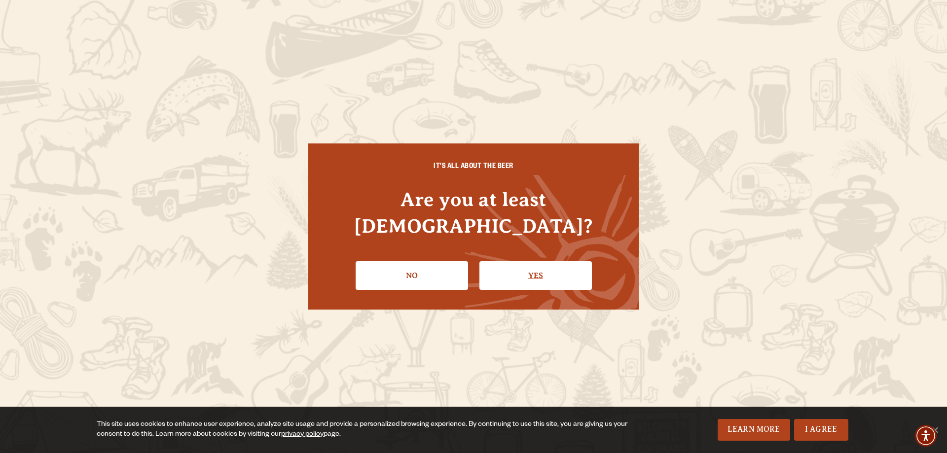
click at [531, 267] on link "Yes" at bounding box center [535, 275] width 112 height 29
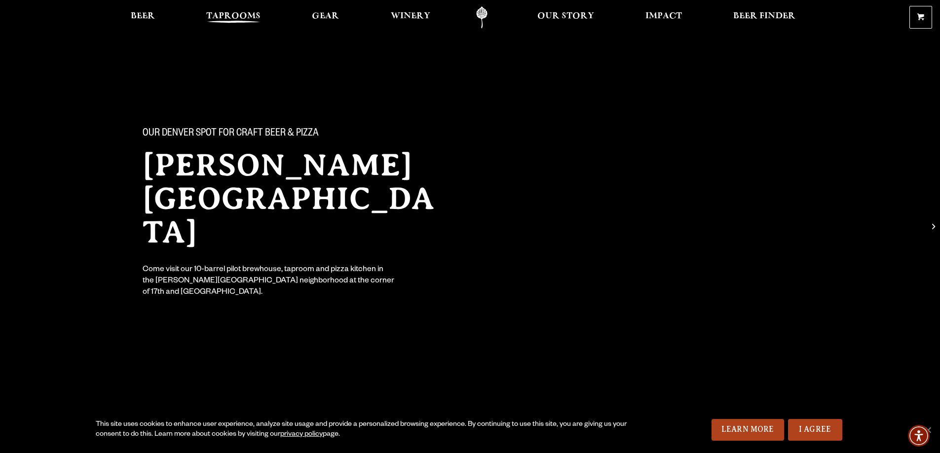
click at [236, 17] on span "Taprooms" at bounding box center [233, 16] width 54 height 8
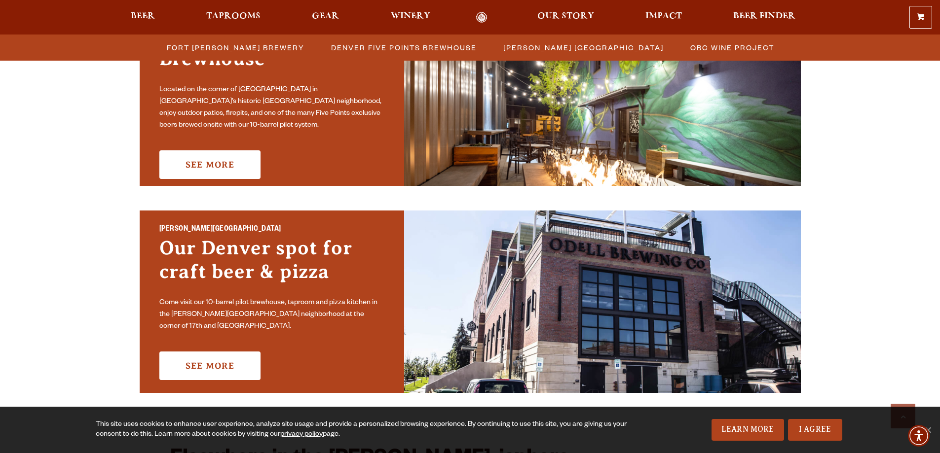
scroll to position [592, 0]
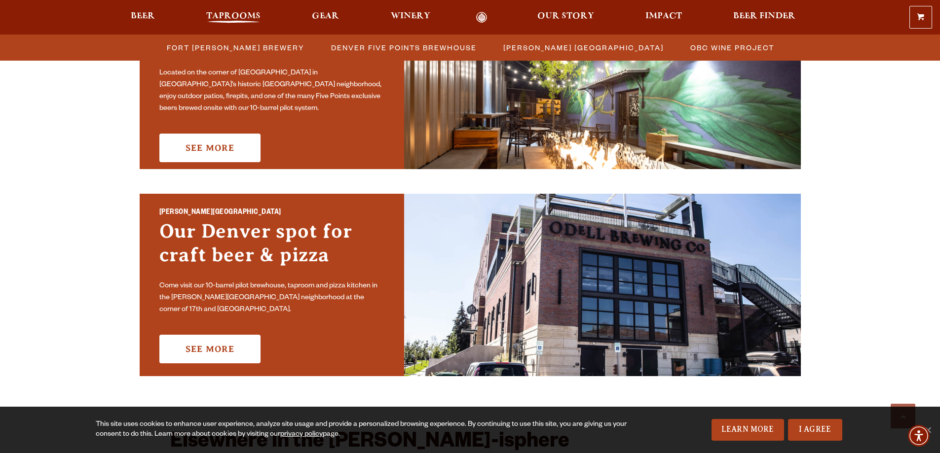
click at [232, 19] on span "Taprooms" at bounding box center [233, 16] width 54 height 8
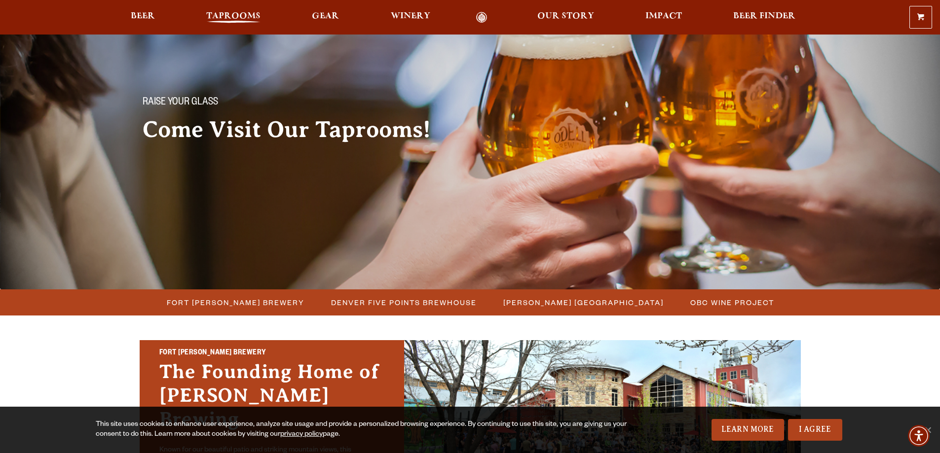
scroll to position [0, 0]
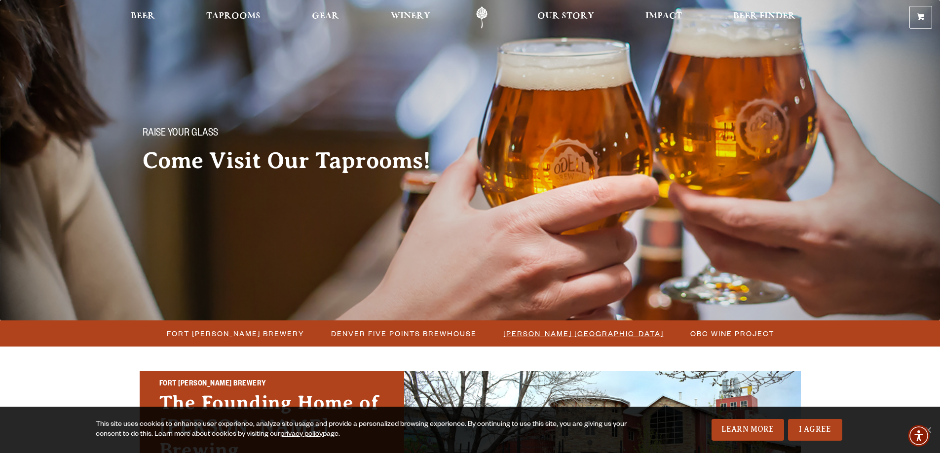
click at [616, 333] on span "[PERSON_NAME] [GEOGRAPHIC_DATA]" at bounding box center [583, 334] width 160 height 14
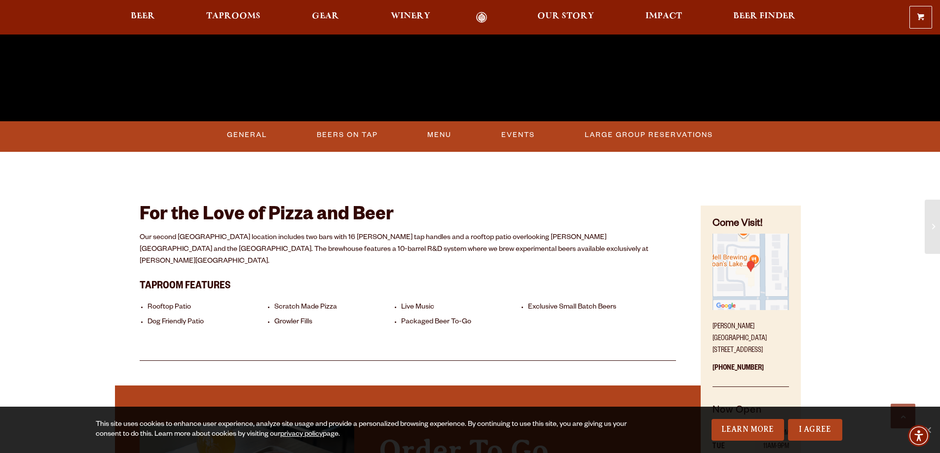
scroll to position [395, 0]
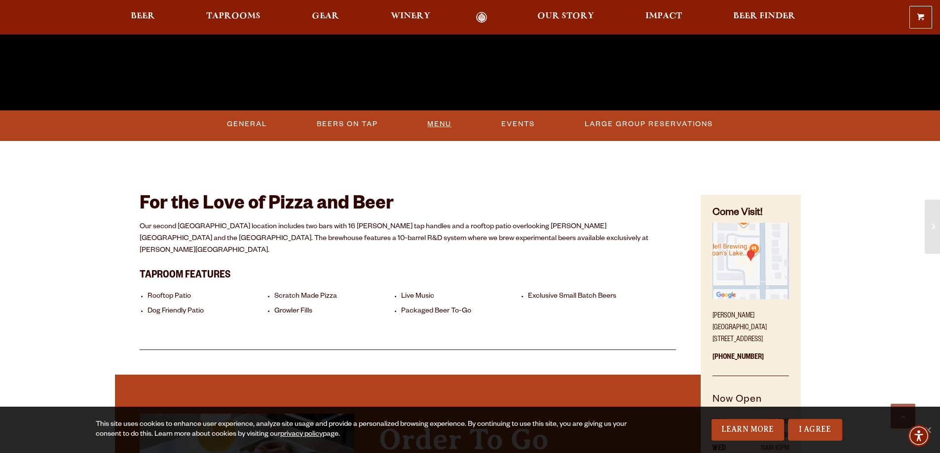
click at [443, 125] on link "Menu" at bounding box center [439, 124] width 32 height 23
